Goal: Transaction & Acquisition: Purchase product/service

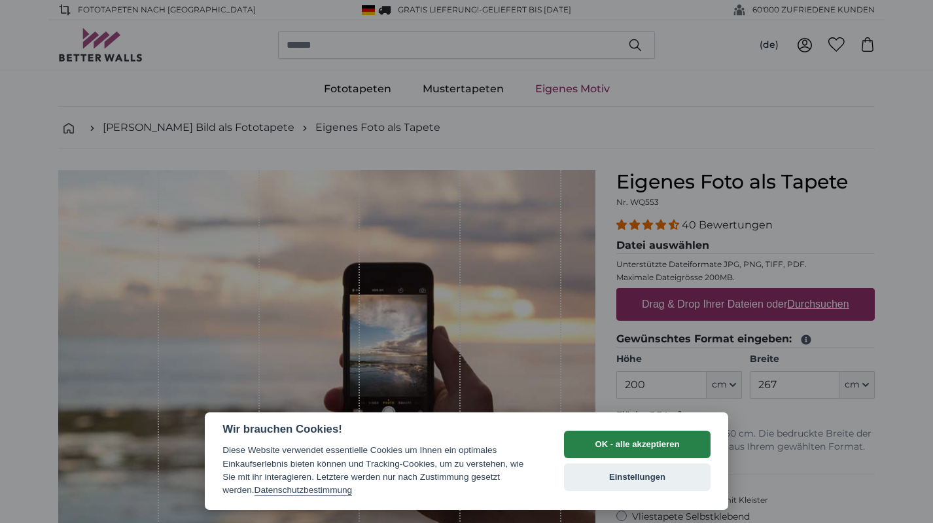
click at [610, 445] on button "OK - alle akzeptieren" at bounding box center [637, 443] width 147 height 27
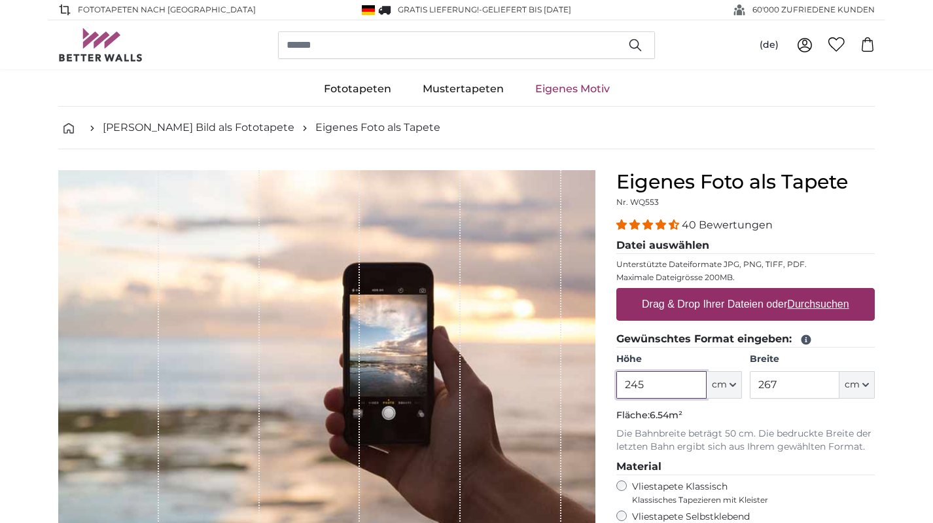
type input "245"
click at [727, 303] on label "Drag & Drop Ihrer Dateien oder Durchsuchen" at bounding box center [745, 304] width 218 height 26
click at [727, 292] on input "Drag & Drop Ihrer Dateien oder Durchsuchen" at bounding box center [745, 290] width 258 height 4
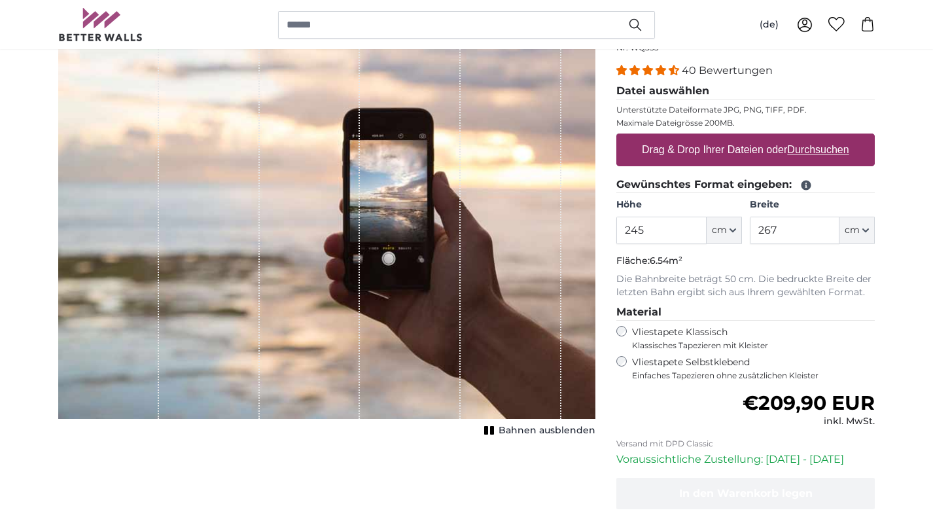
scroll to position [150, 0]
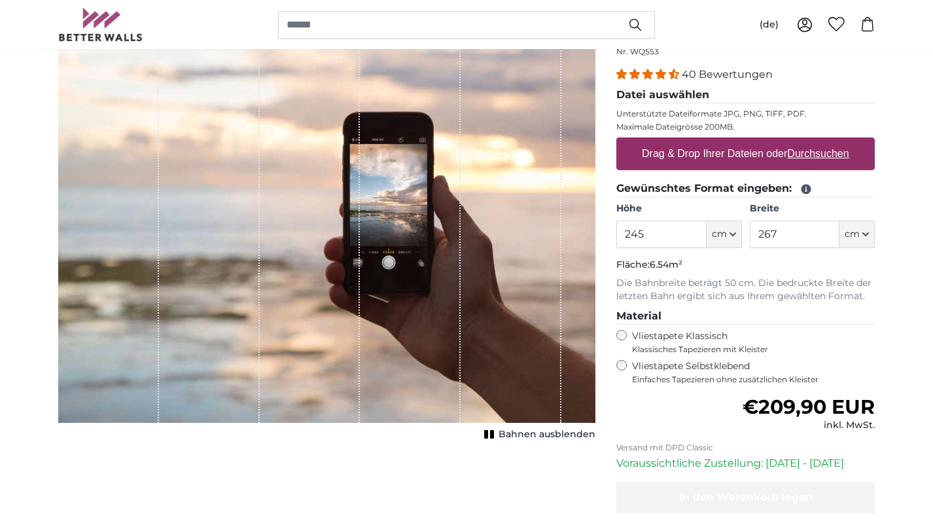
click at [720, 154] on label "Drag & Drop Ihrer Dateien oder Durchsuchen" at bounding box center [745, 154] width 218 height 26
click at [720, 141] on input "Drag & Drop Ihrer Dateien oder Durchsuchen" at bounding box center [745, 139] width 258 height 4
type input "**********"
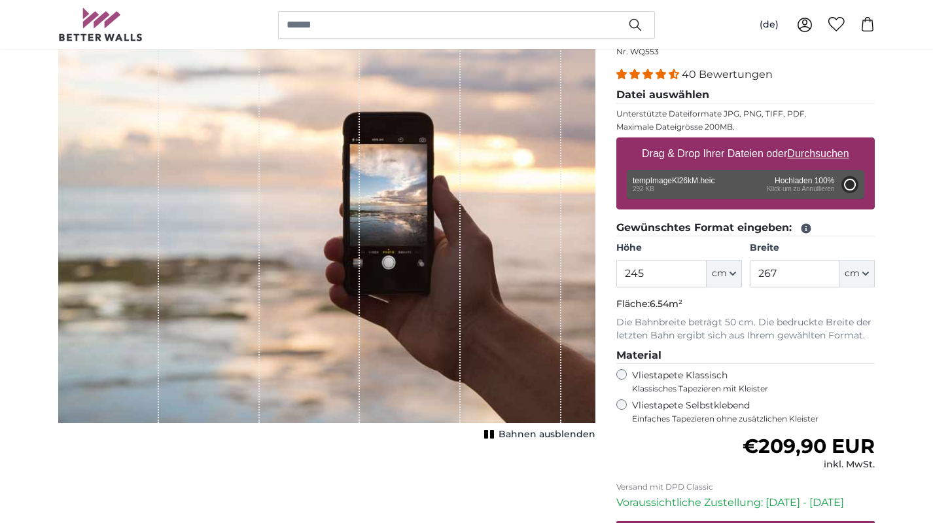
type input "108"
type input "81"
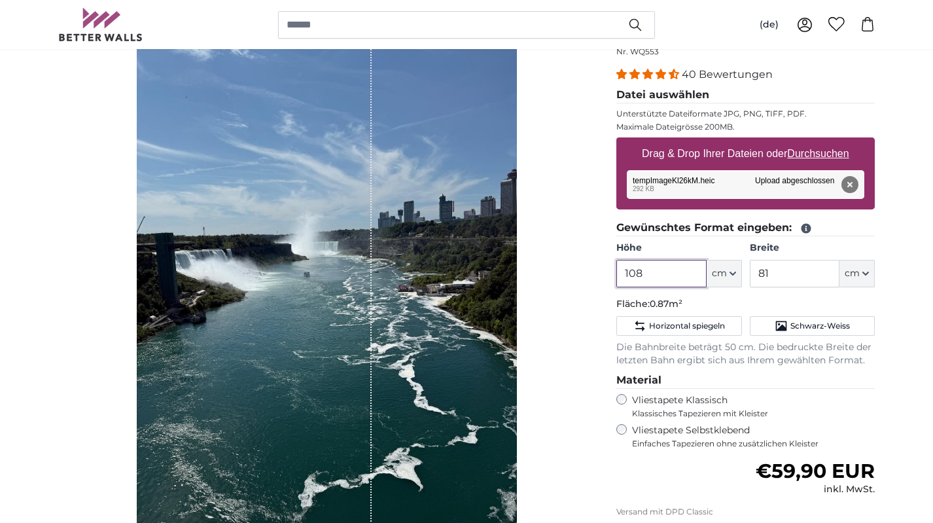
click at [668, 273] on input "108" at bounding box center [661, 273] width 90 height 27
type input "1"
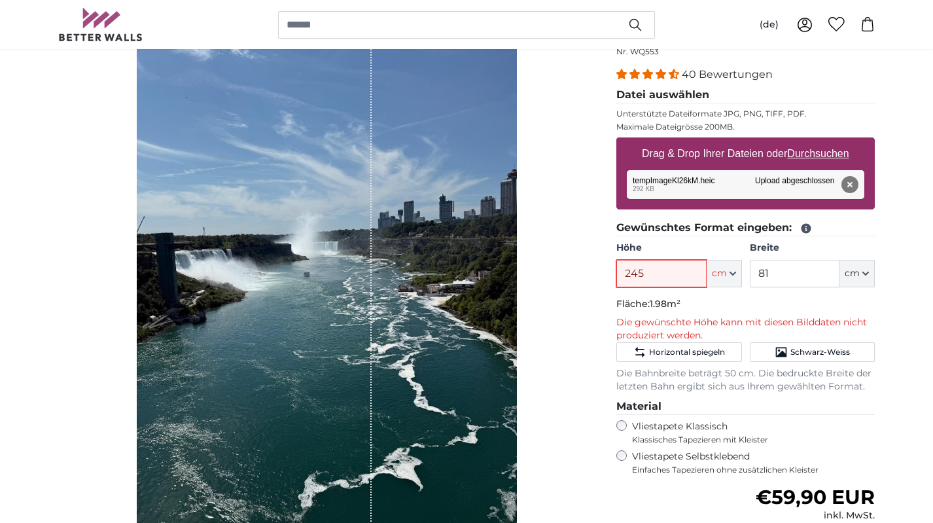
type input "245"
click at [770, 270] on input "81" at bounding box center [795, 273] width 90 height 27
type input "8"
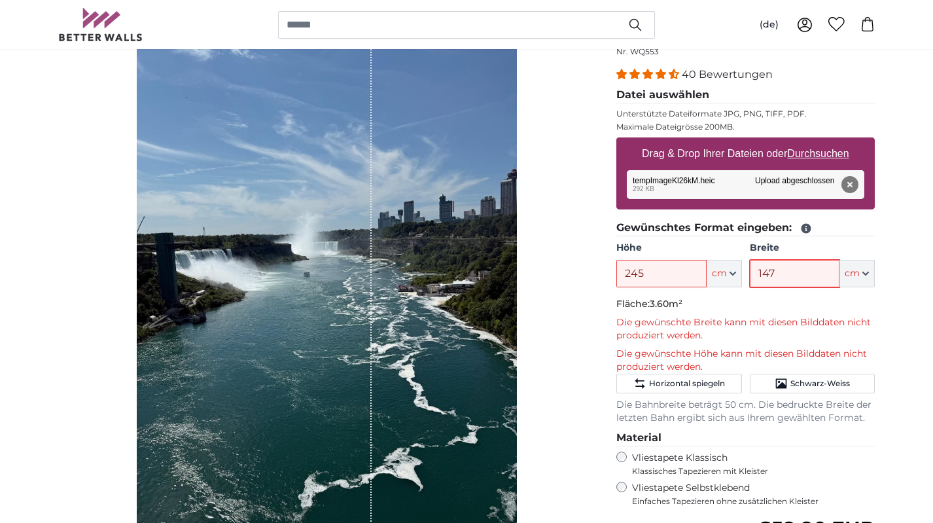
type input "147"
click at [849, 295] on fieldset "Gewünschtes Format eingeben: Höhe 245 ft cm Centimeter (cm) Inches (inch) Feet …" at bounding box center [745, 322] width 258 height 205
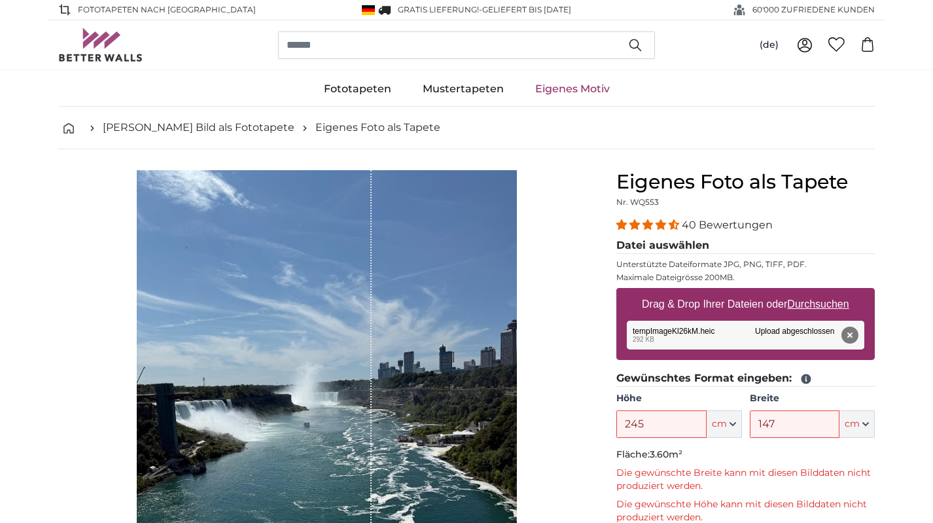
click at [458, 269] on div "1 of 1" at bounding box center [327, 423] width 380 height 507
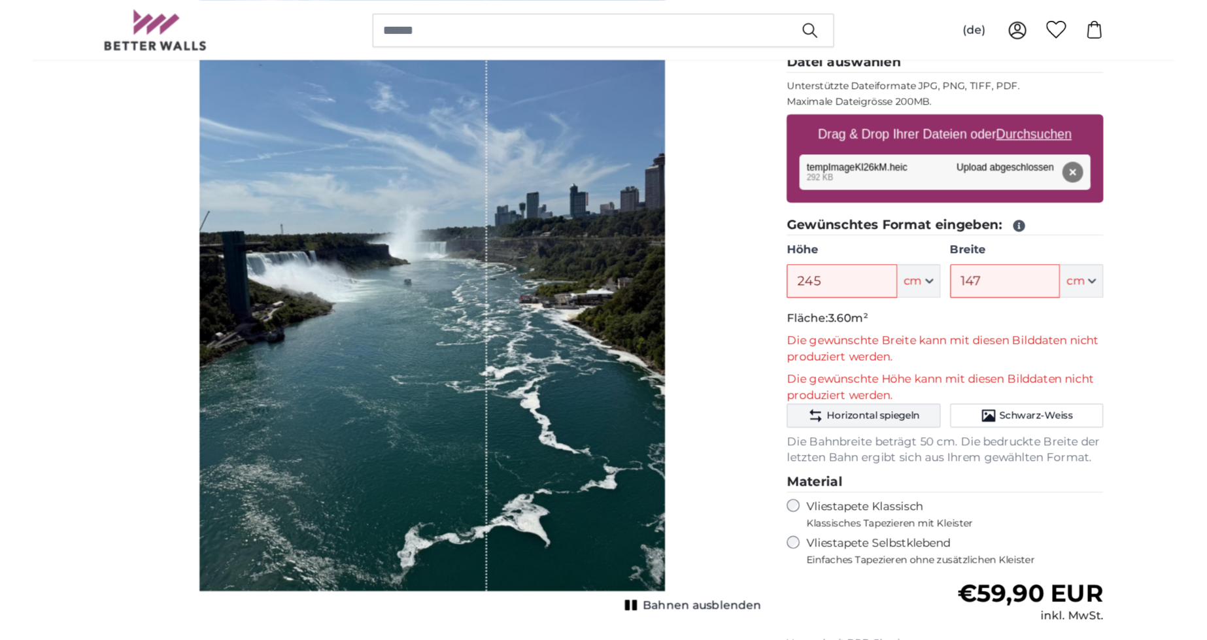
scroll to position [190, 0]
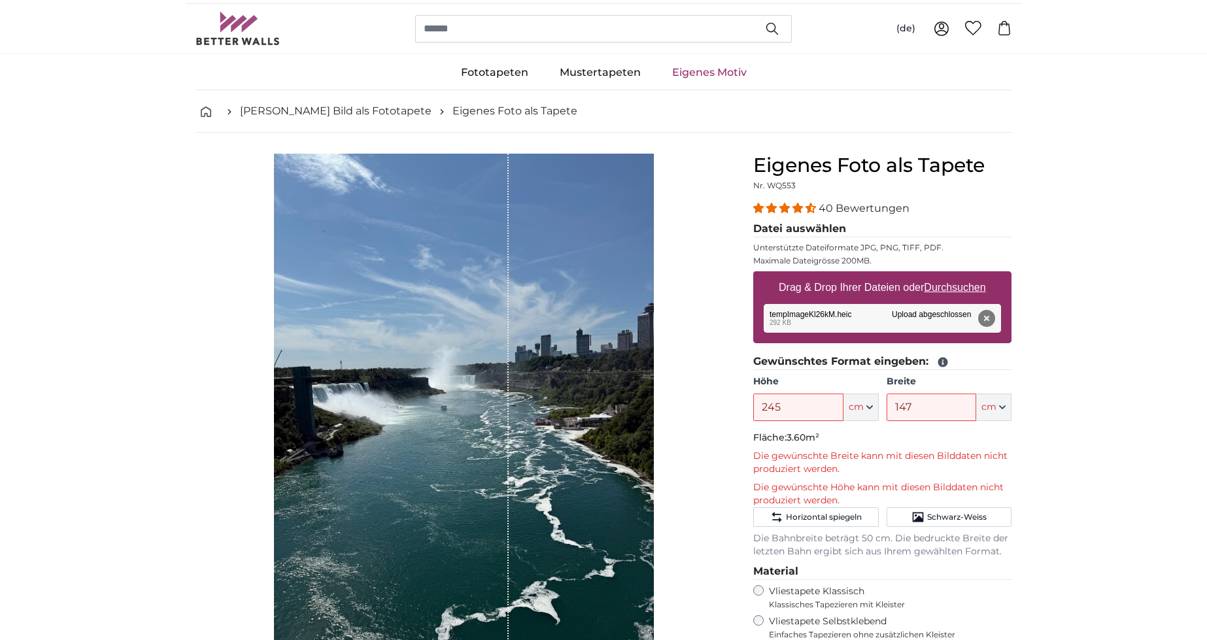
scroll to position [9, 0]
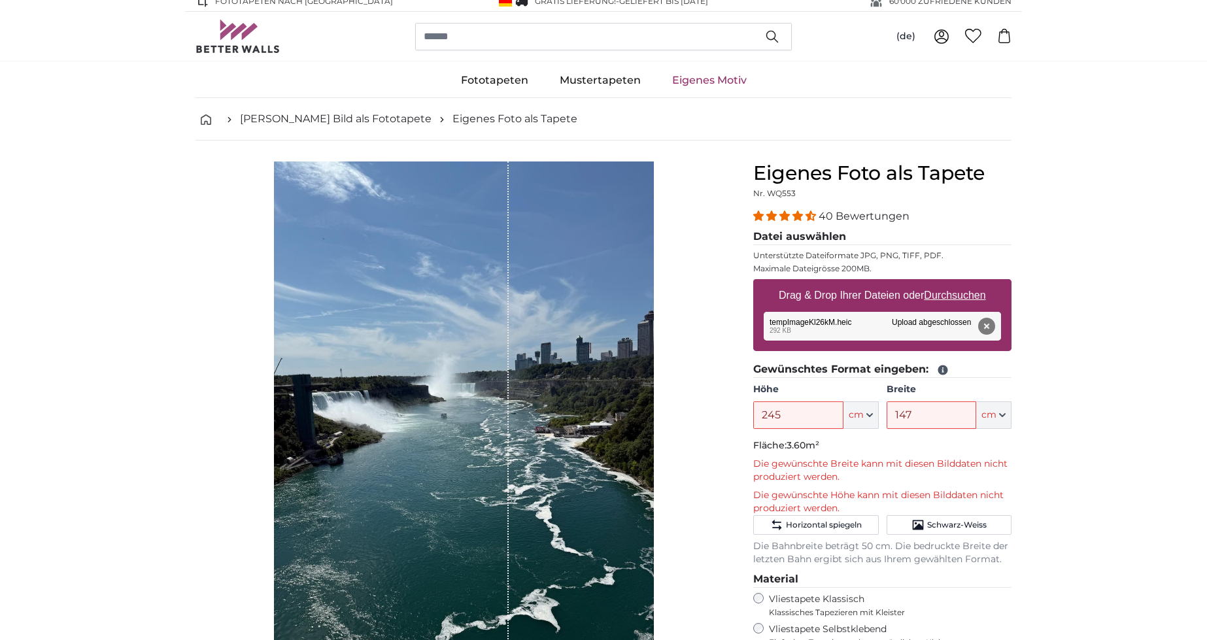
click at [932, 297] on u "Durchsuchen" at bounding box center [955, 295] width 61 height 11
click at [932, 283] on input "Drag & Drop Ihrer Dateien oder Durchsuchen" at bounding box center [882, 281] width 258 height 4
type input "**********"
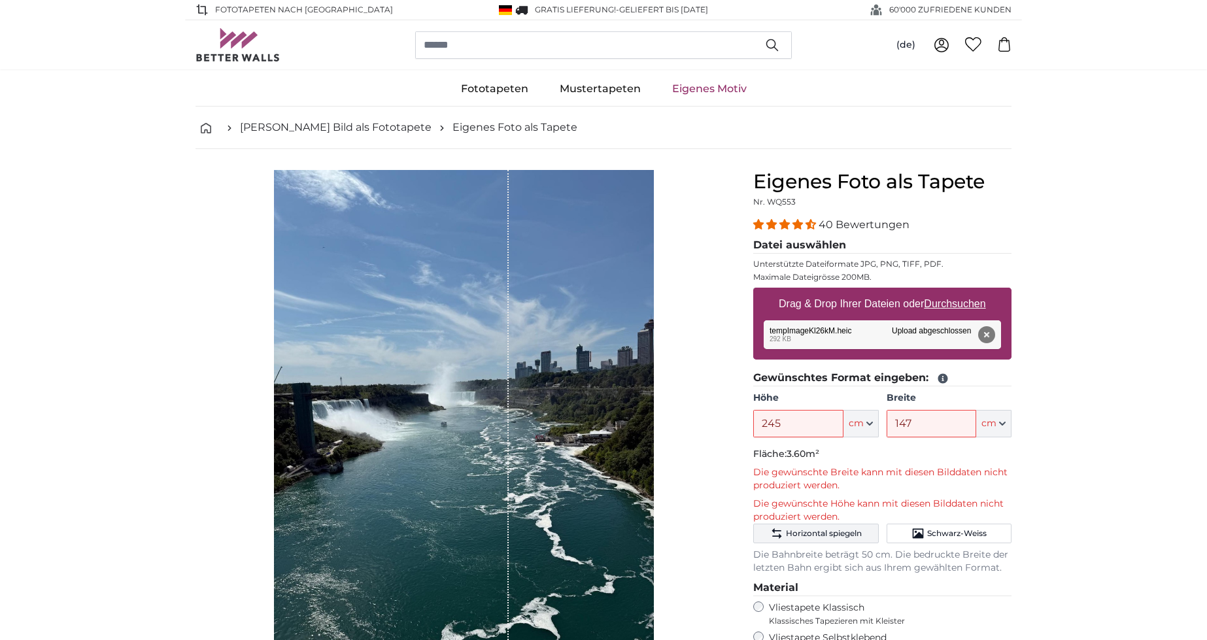
scroll to position [2, 0]
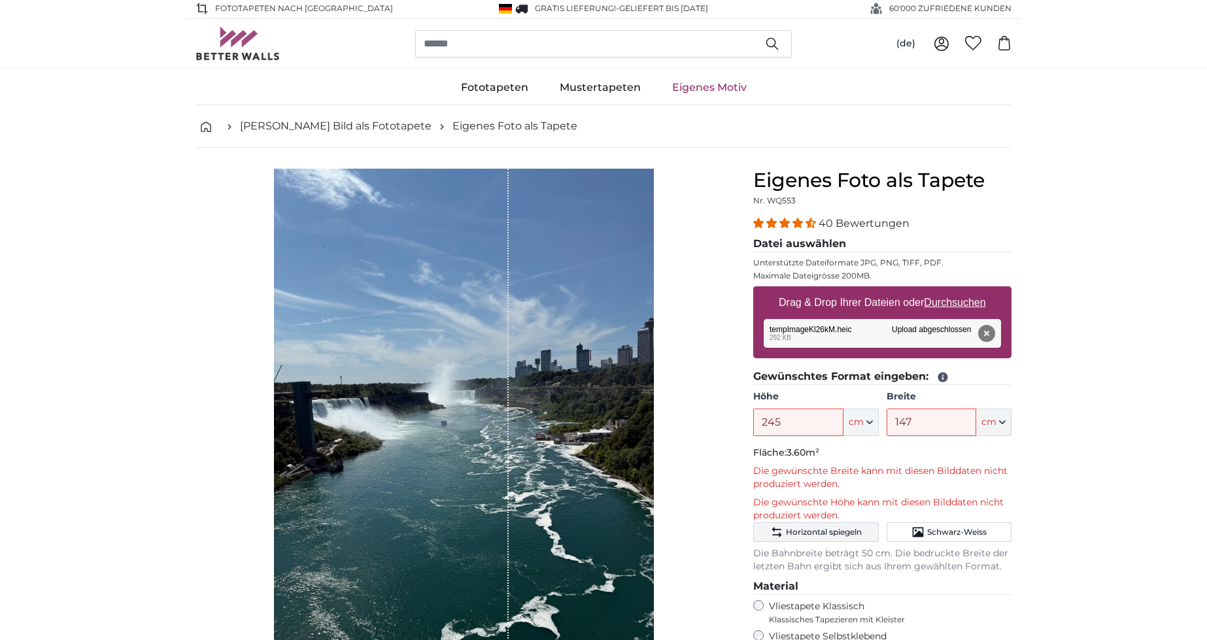
click at [831, 522] on span "Horizontal spiegeln" at bounding box center [824, 532] width 76 height 10
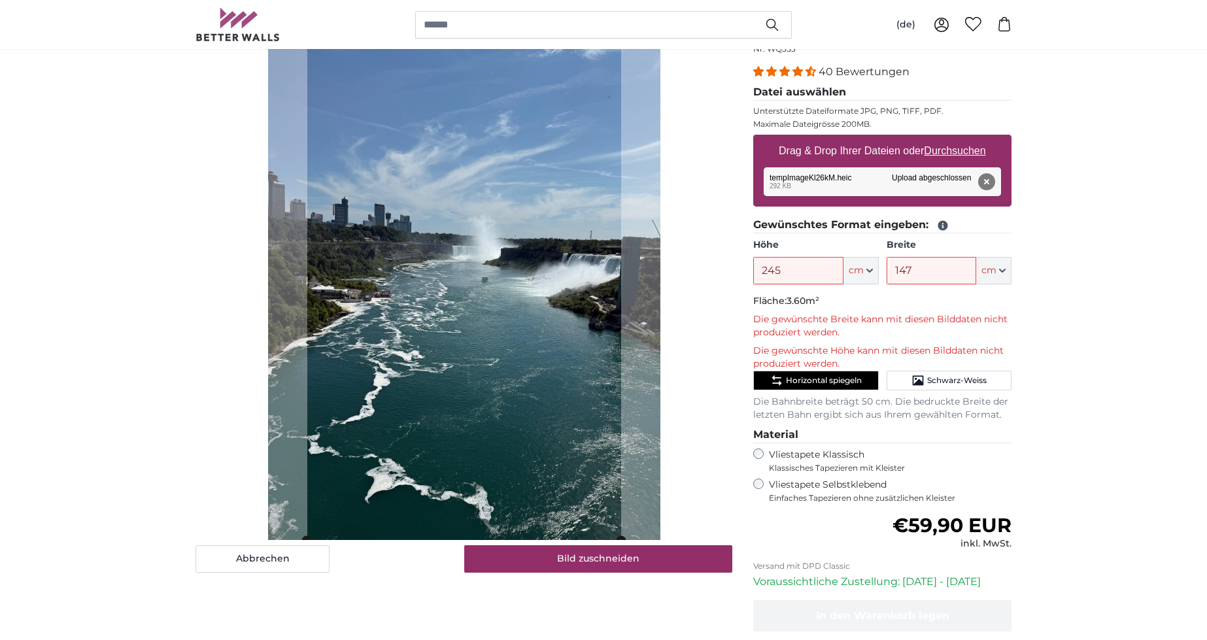
scroll to position [151, 0]
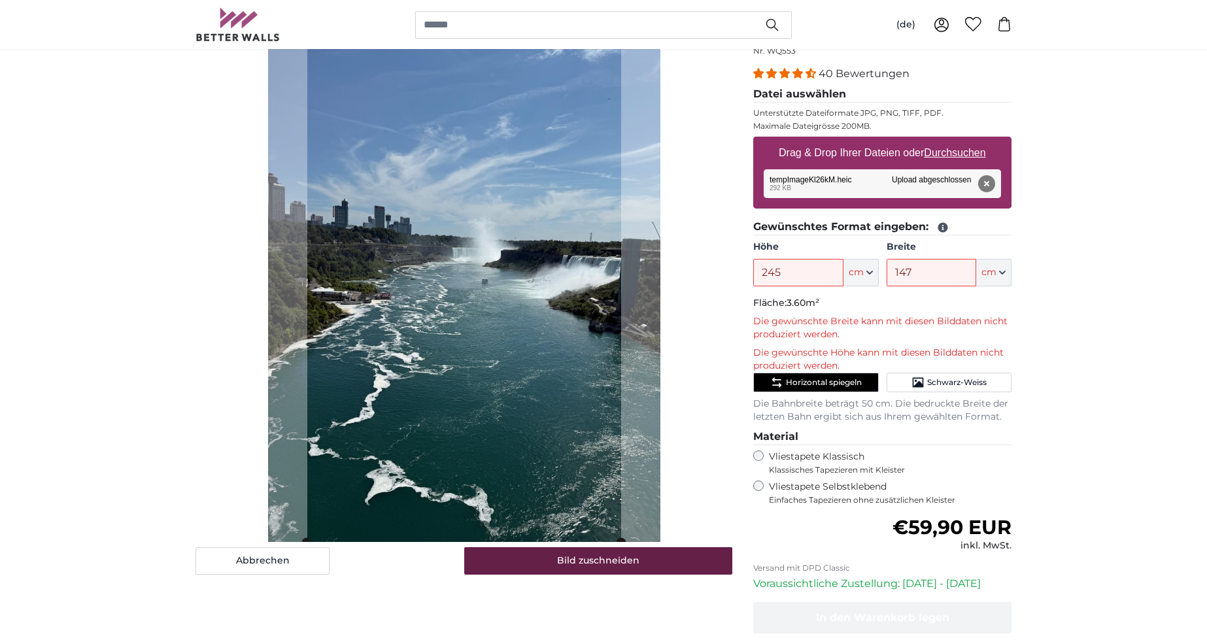
click at [594, 522] on button "Bild zuschneiden" at bounding box center [598, 560] width 269 height 27
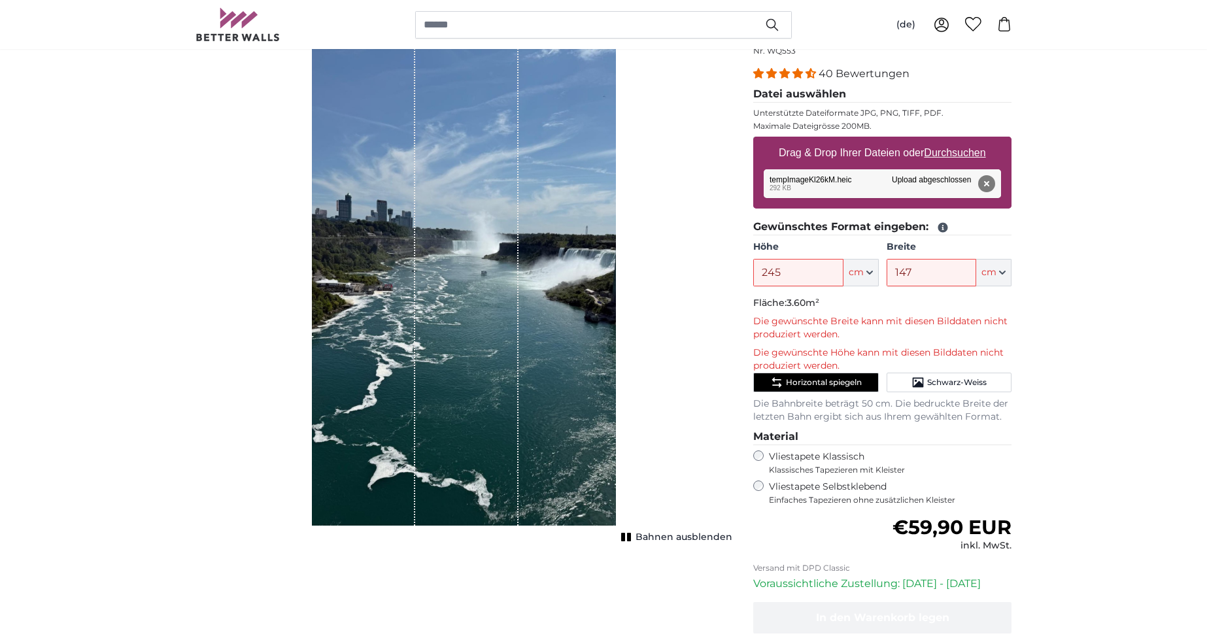
drag, startPoint x: 550, startPoint y: 310, endPoint x: 633, endPoint y: 319, distance: 83.5
click at [633, 319] on div "Bahnen ausblenden" at bounding box center [464, 280] width 537 height 523
click at [653, 522] on span "Bahnen ausblenden" at bounding box center [684, 537] width 97 height 13
click at [835, 382] on span "Horizontal spiegeln" at bounding box center [824, 382] width 76 height 10
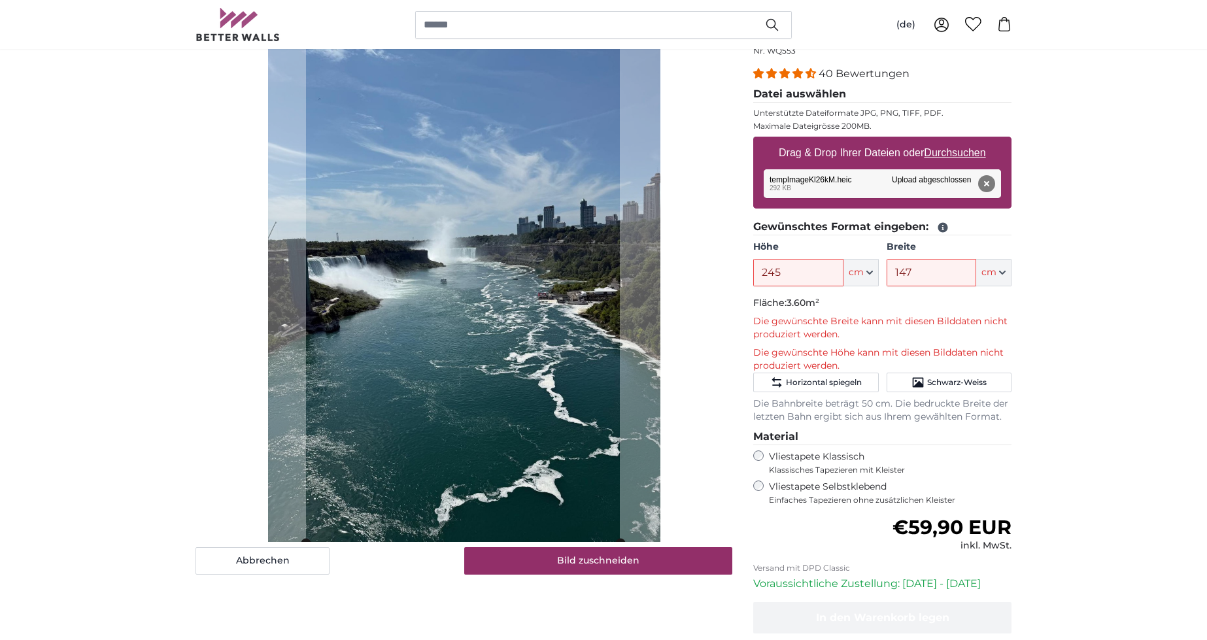
click at [569, 366] on cropper-handle at bounding box center [463, 281] width 314 height 523
click at [600, 522] on button "Bild zuschneiden" at bounding box center [598, 560] width 269 height 27
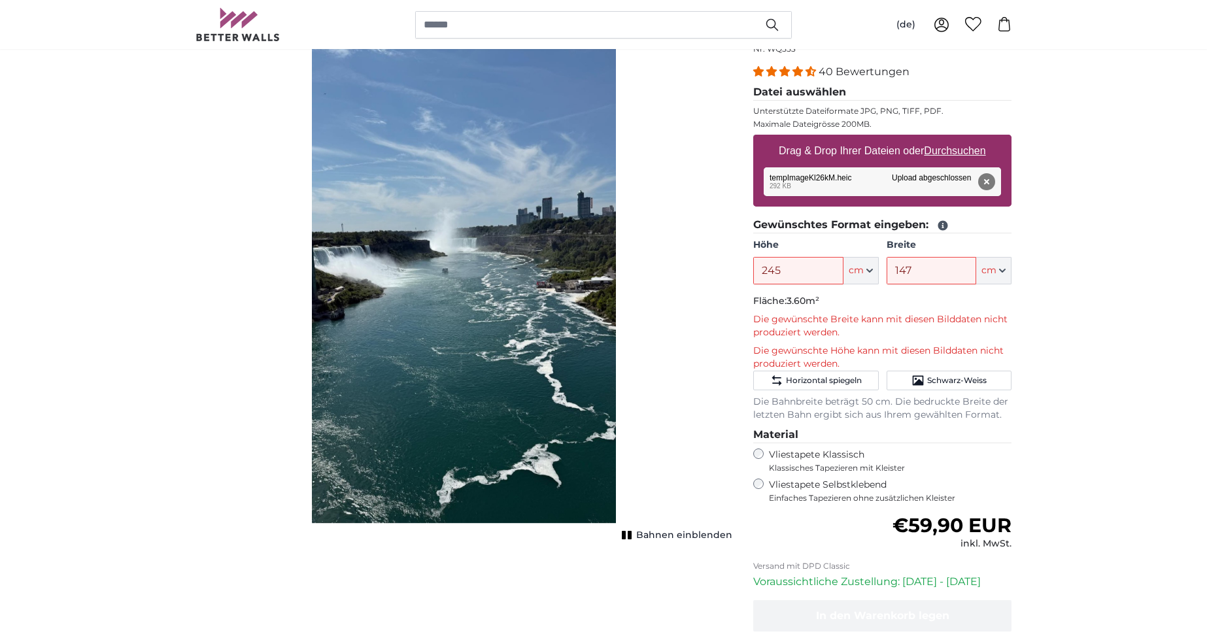
scroll to position [153, 0]
